Goal: Task Accomplishment & Management: Manage account settings

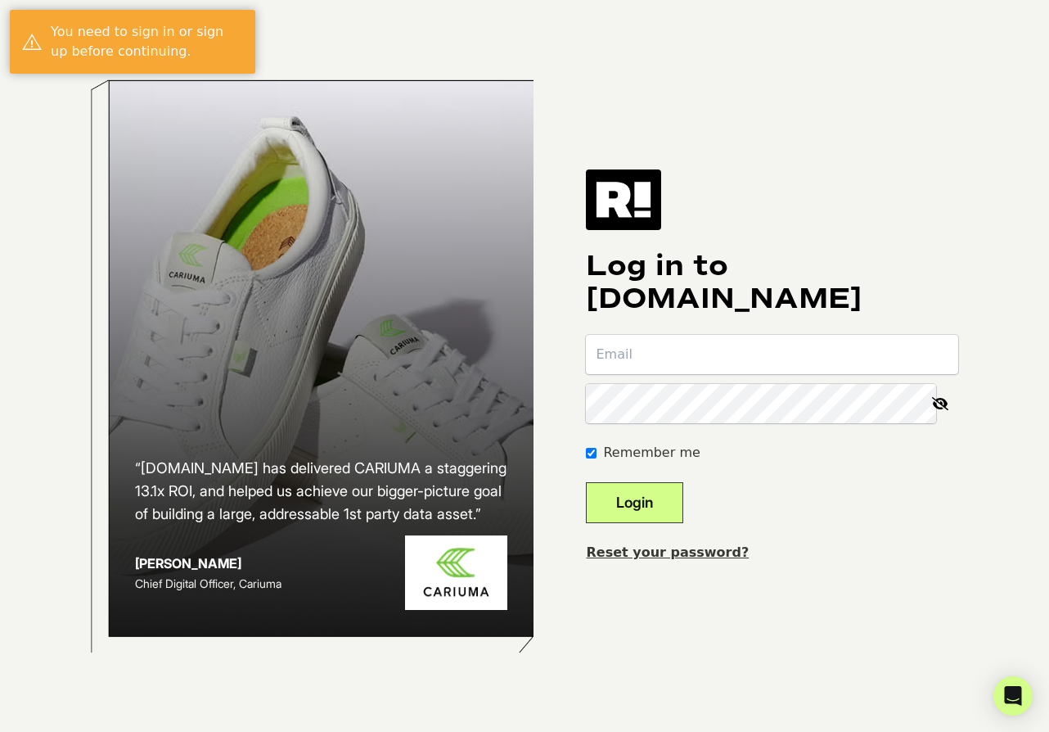
type input "[EMAIL_ADDRESS][DOMAIN_NAME]"
click at [655, 501] on button "Login" at bounding box center [634, 502] width 97 height 41
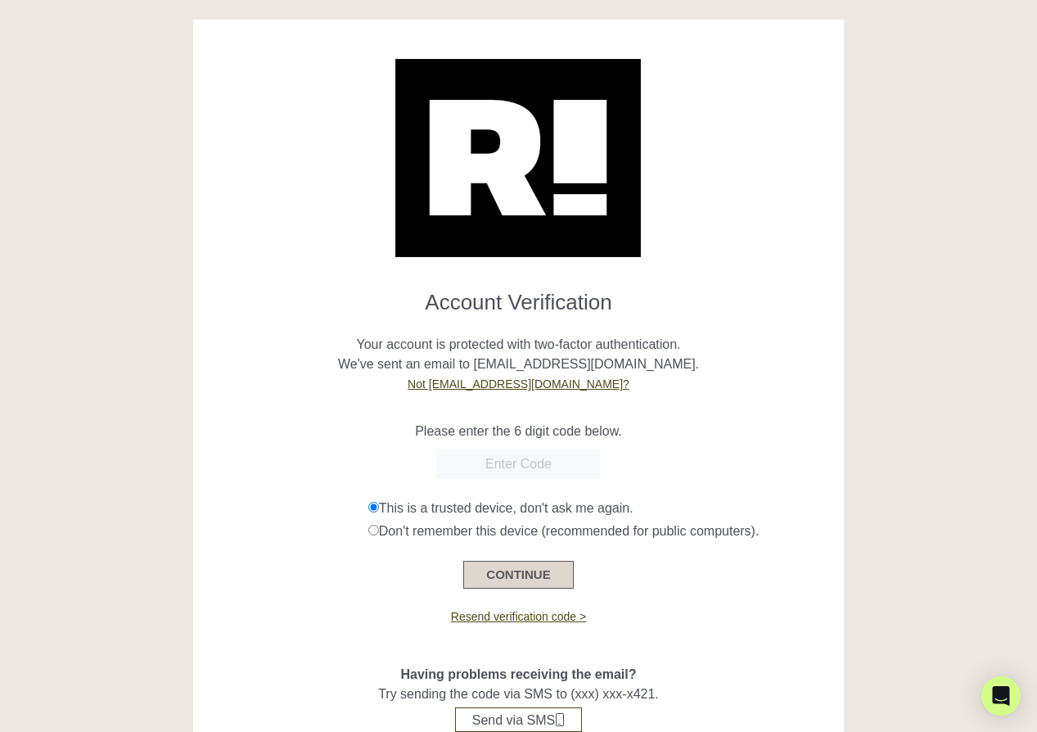
click at [517, 571] on button "CONTINUE" at bounding box center [518, 575] width 110 height 28
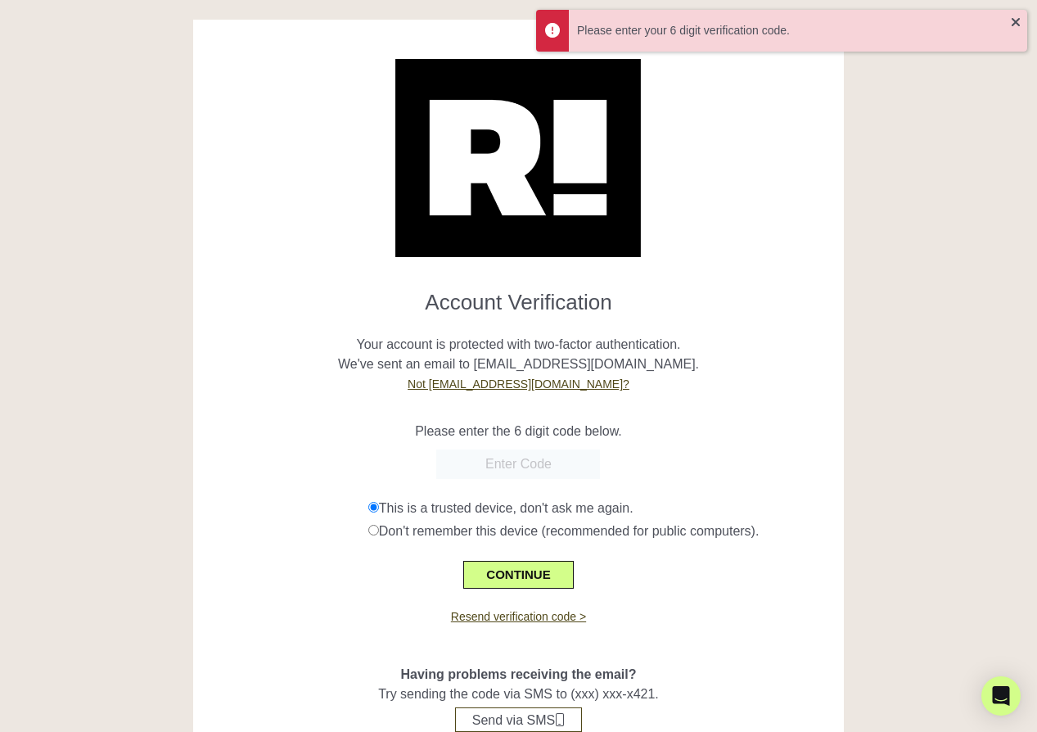
click at [531, 468] on input "text" at bounding box center [518, 463] width 164 height 29
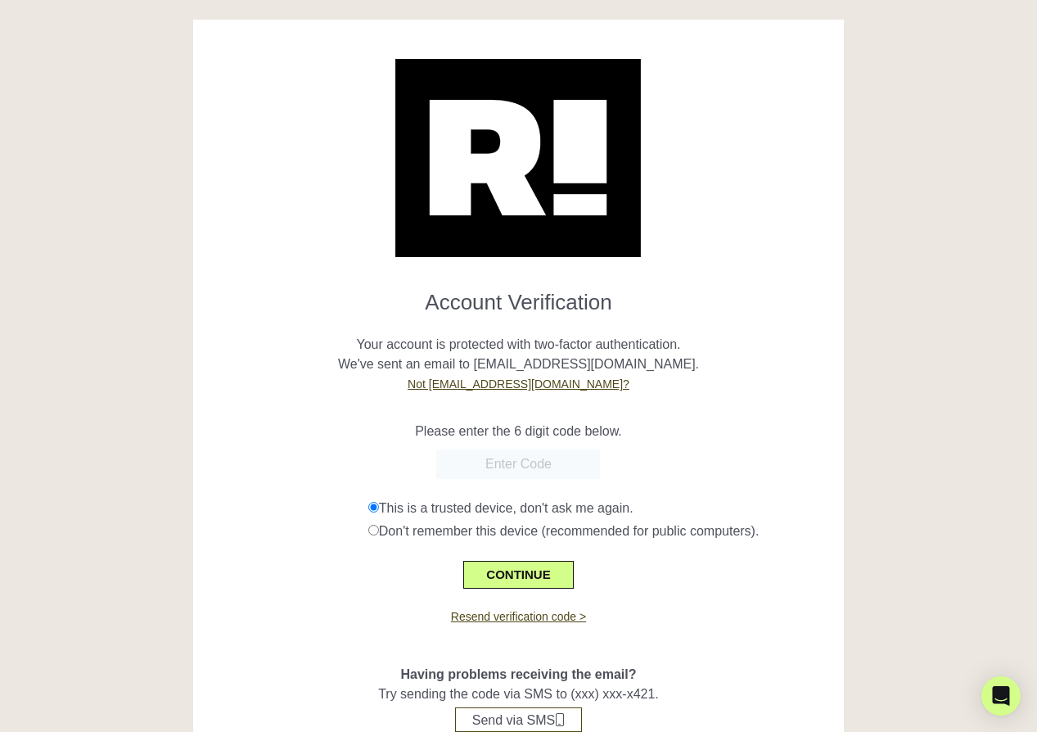
paste input "764439"
type input "764439"
click at [516, 576] on button "CONTINUE" at bounding box center [518, 575] width 110 height 28
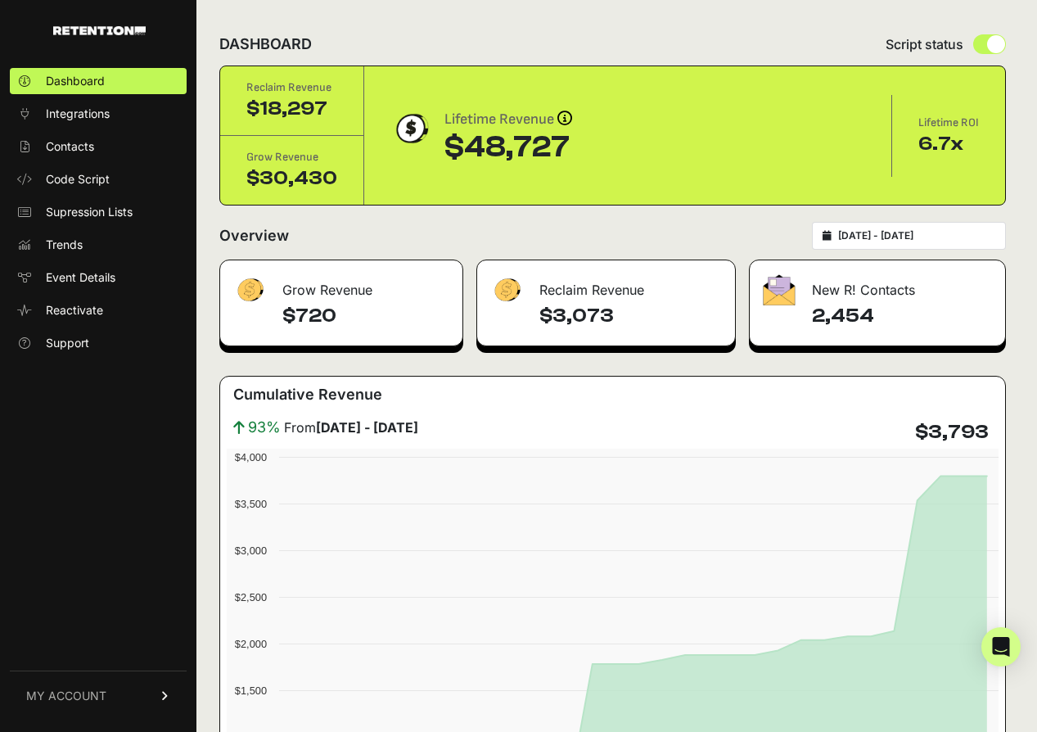
click at [65, 692] on span "MY ACCOUNT" at bounding box center [66, 696] width 80 height 16
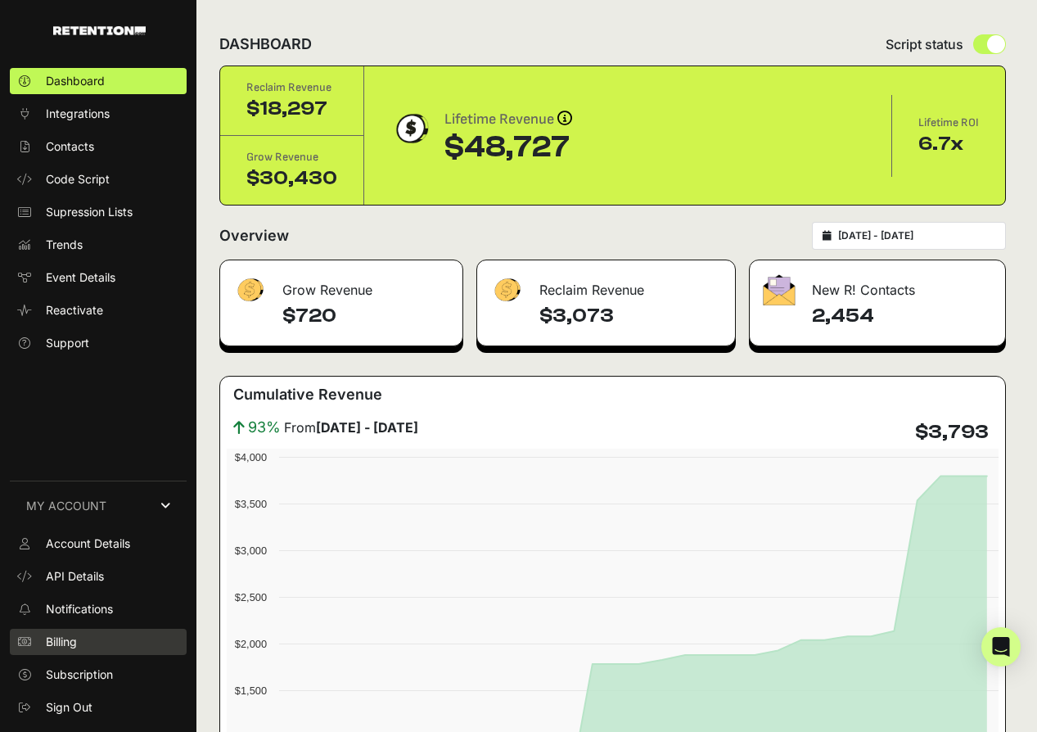
click at [63, 637] on span "Billing" at bounding box center [61, 642] width 31 height 16
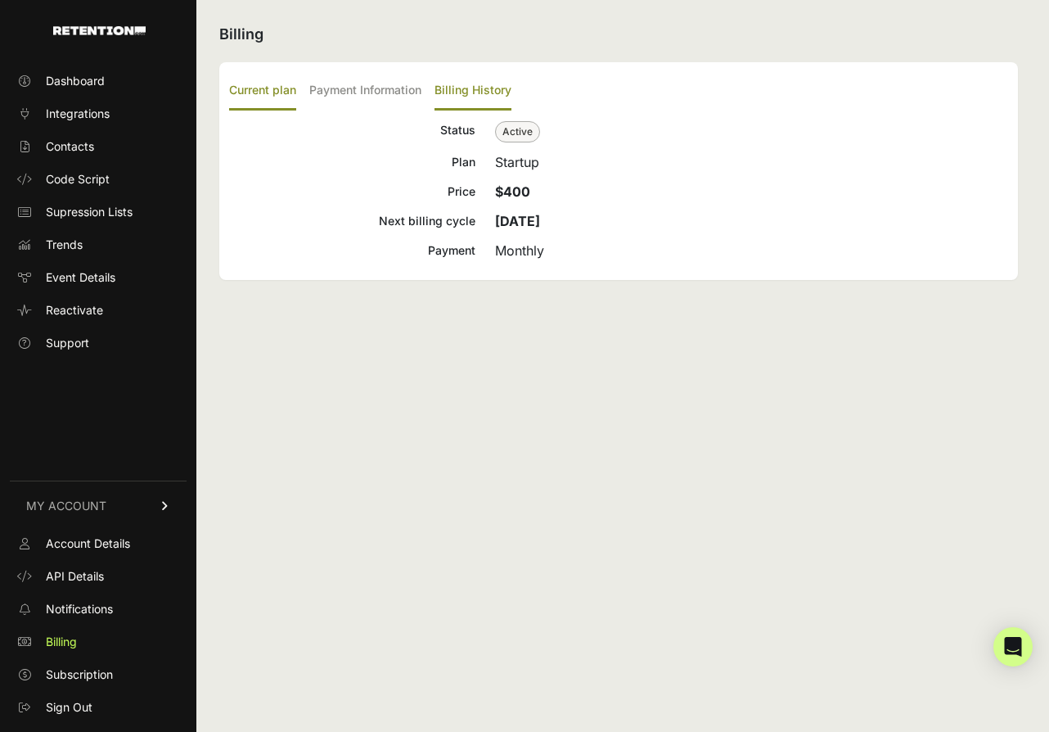
click at [450, 83] on label "Billing History" at bounding box center [473, 91] width 77 height 38
click at [0, 0] on input "Billing History" at bounding box center [0, 0] width 0 height 0
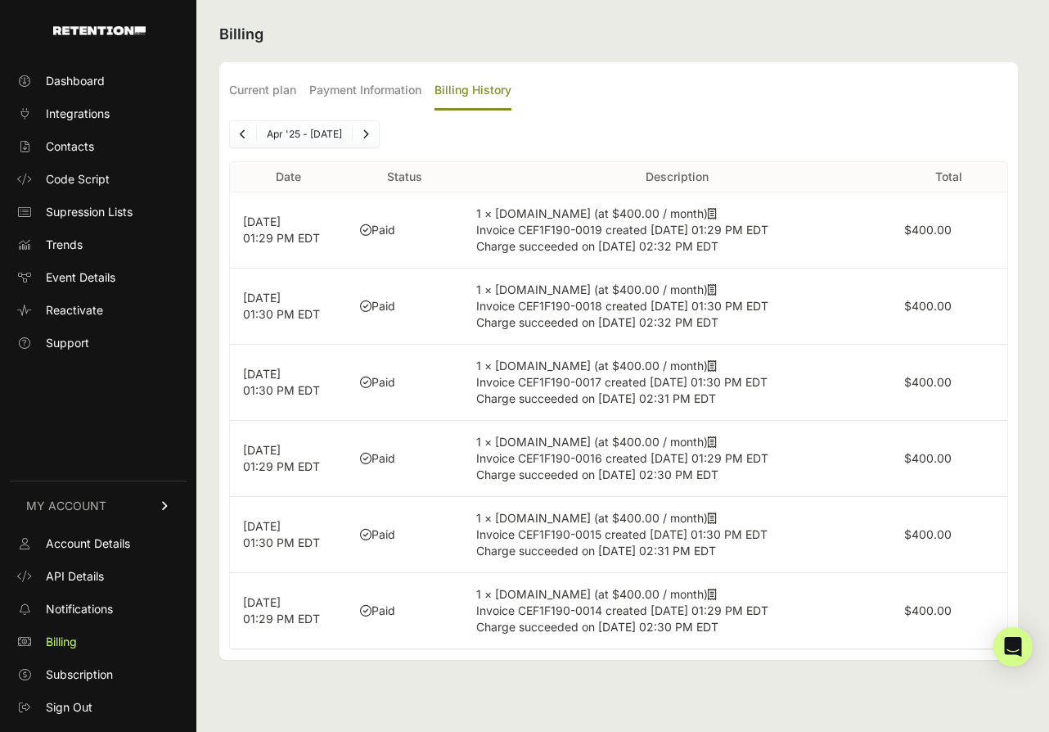
drag, startPoint x: 769, startPoint y: 250, endPoint x: 557, endPoint y: 242, distance: 211.3
click at [557, 242] on td "1 × Retention.com (at $400.00 / month) Invoice CEF1F190-0019 created Sep 27, 20…" at bounding box center [677, 230] width 428 height 76
click at [361, 92] on label "Payment Information" at bounding box center [365, 91] width 112 height 38
click at [0, 0] on input "Payment Information" at bounding box center [0, 0] width 0 height 0
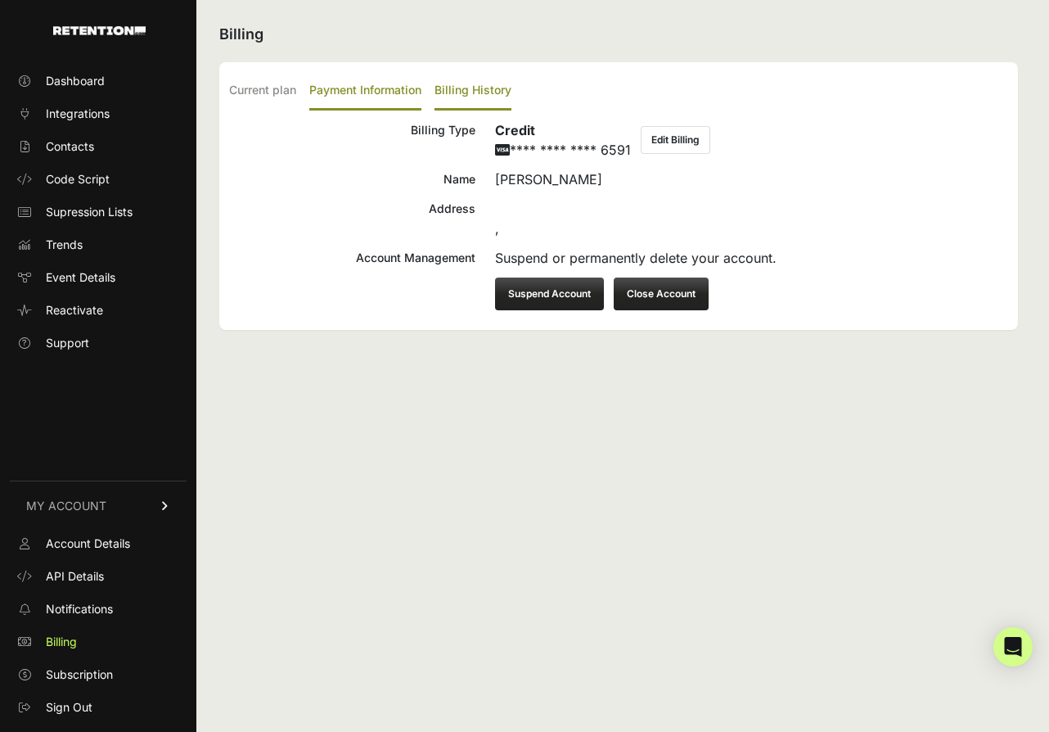
click at [457, 87] on label "Billing History" at bounding box center [473, 91] width 77 height 38
click at [0, 0] on input "Billing History" at bounding box center [0, 0] width 0 height 0
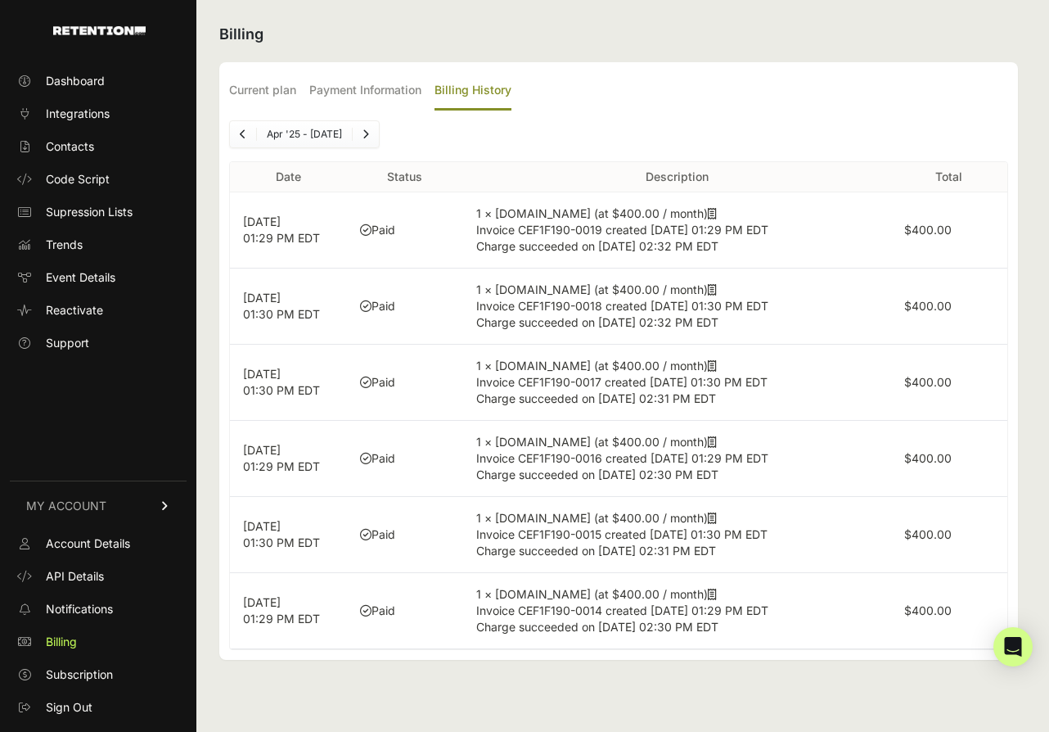
click at [288, 228] on p "Sep 27, 2025 01:29 PM EDT" at bounding box center [288, 230] width 91 height 33
click at [258, 92] on label "Current plan" at bounding box center [262, 91] width 67 height 38
click at [0, 0] on input "Current plan" at bounding box center [0, 0] width 0 height 0
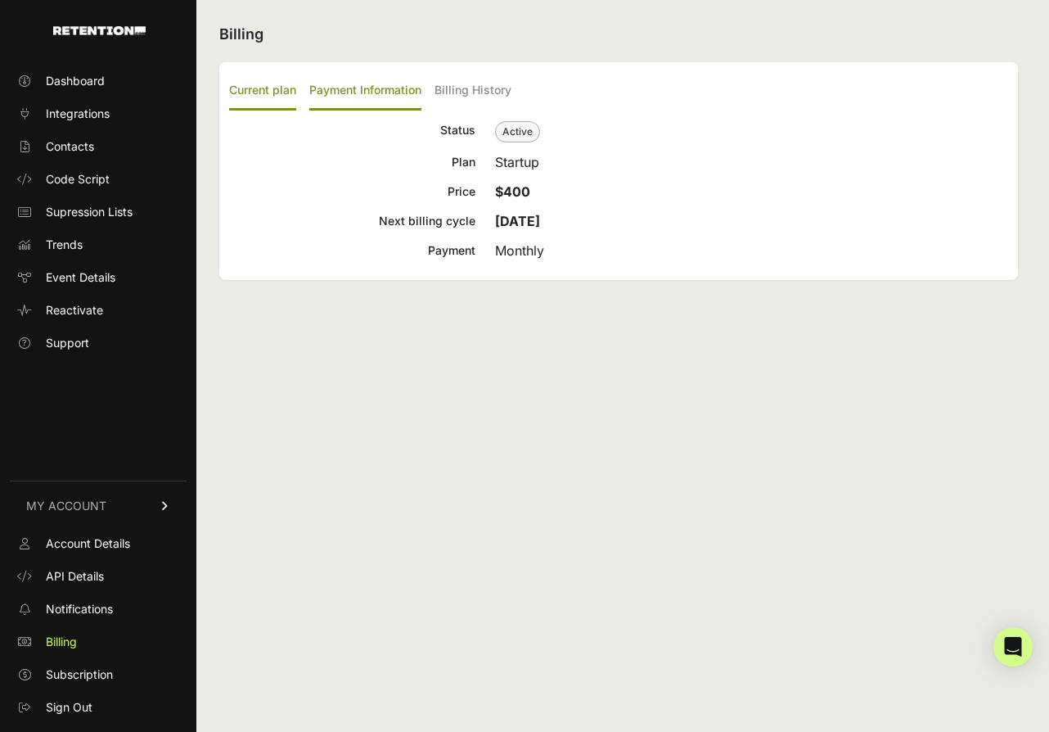
click at [348, 90] on label "Payment Information" at bounding box center [365, 91] width 112 height 38
click at [0, 0] on input "Payment Information" at bounding box center [0, 0] width 0 height 0
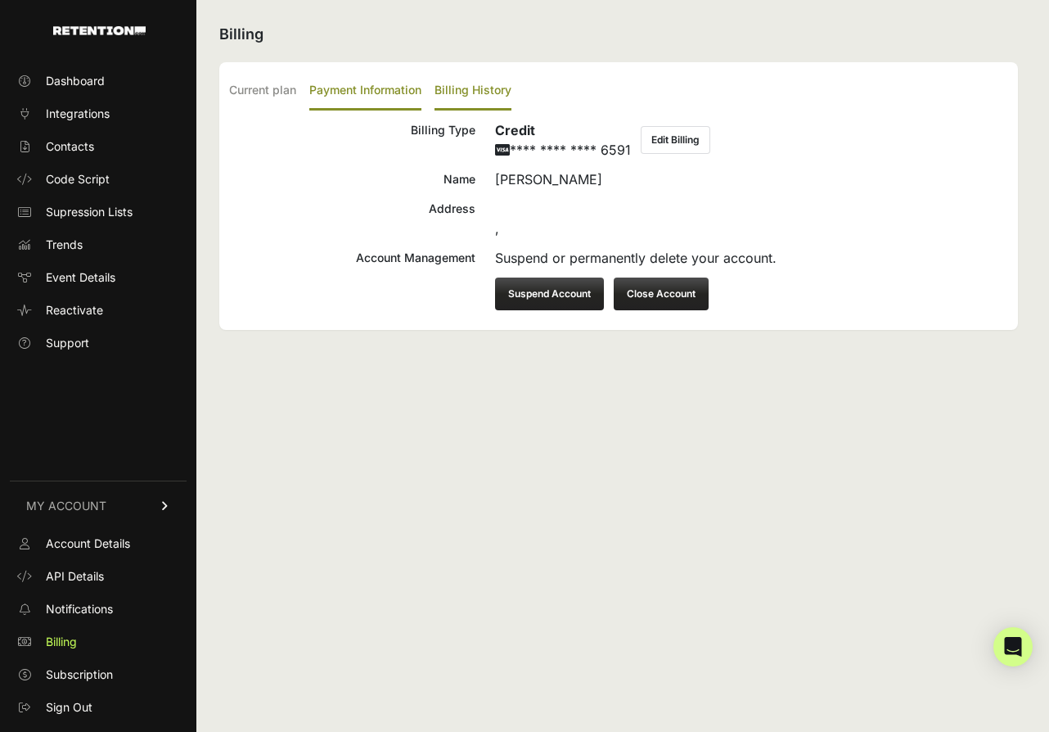
click at [468, 86] on label "Billing History" at bounding box center [473, 91] width 77 height 38
click at [0, 0] on input "Billing History" at bounding box center [0, 0] width 0 height 0
